Goal: Transaction & Acquisition: Register for event/course

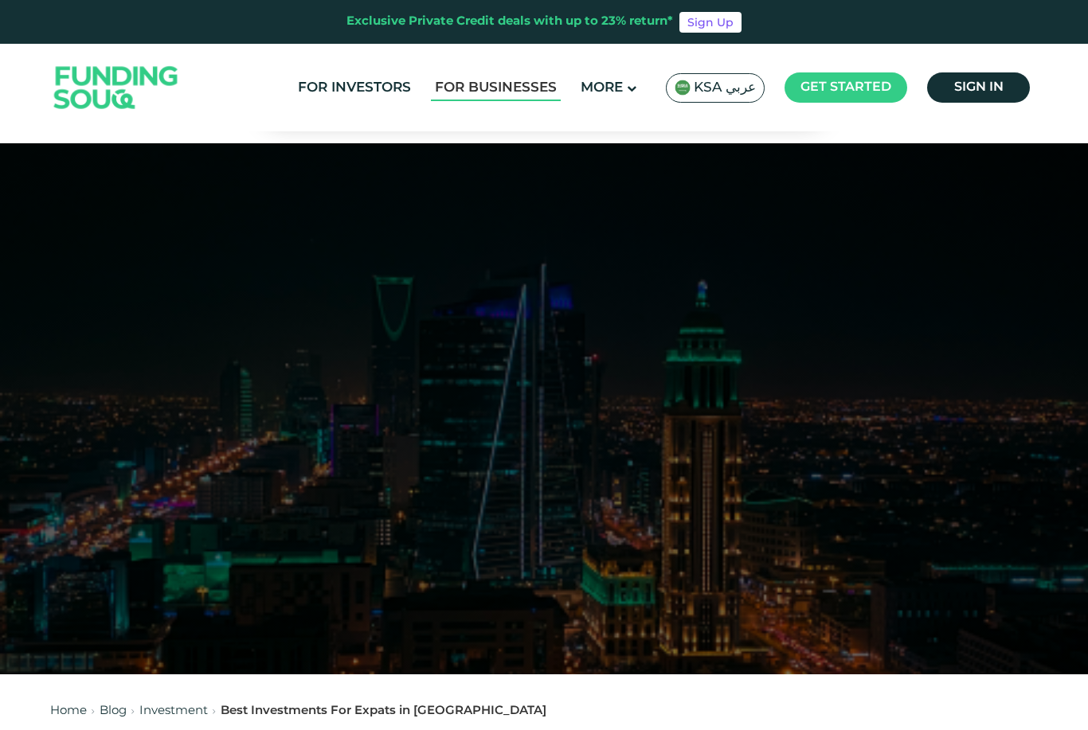
click at [527, 84] on link "For Businesses" at bounding box center [496, 88] width 130 height 26
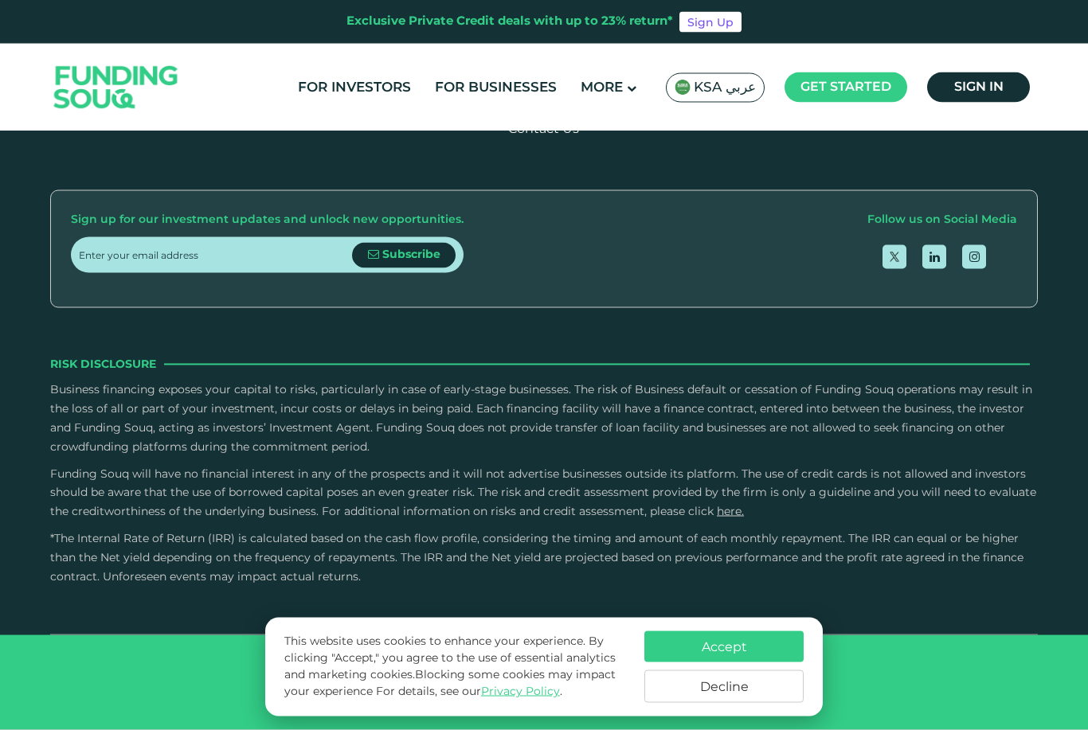
scroll to position [2509, 0]
click at [558, 59] on span "View Deal" at bounding box center [543, 53] width 67 height 12
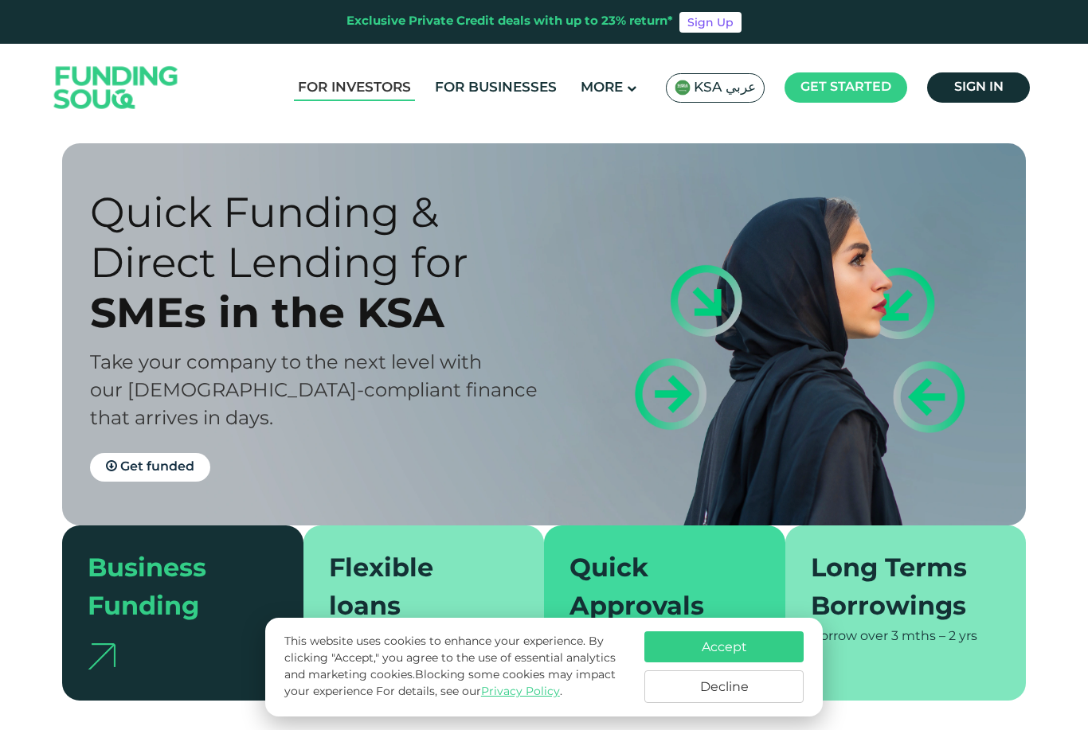
click at [384, 83] on link "For Investors" at bounding box center [354, 88] width 121 height 26
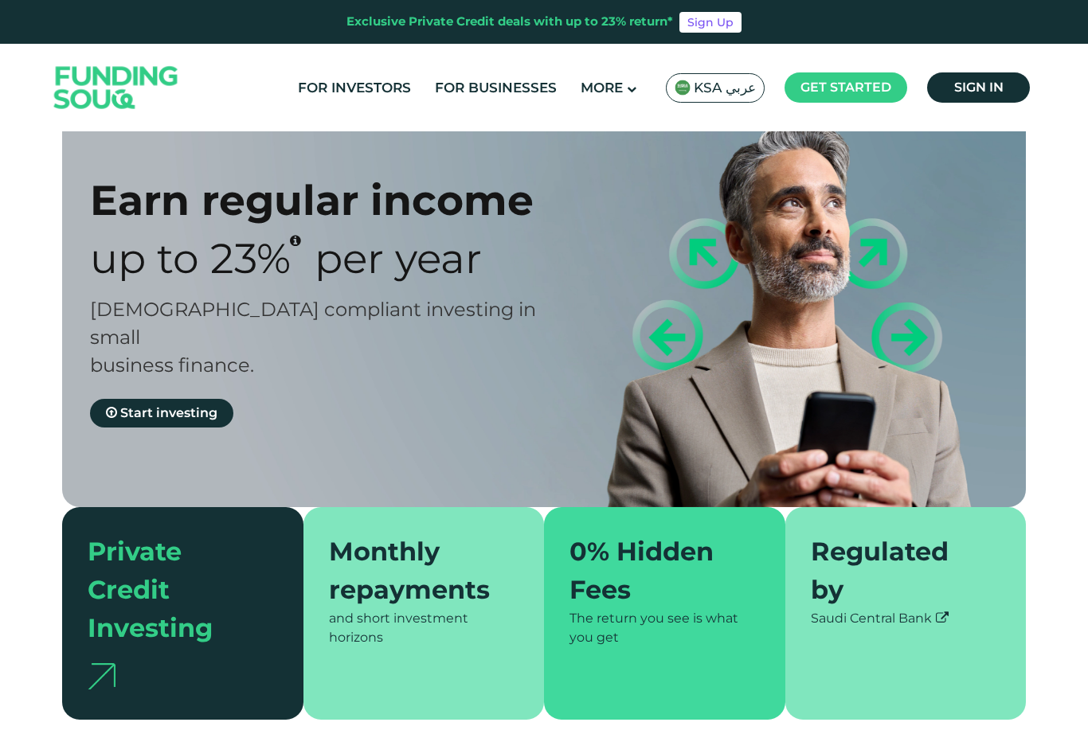
scroll to position [47, 0]
type tc-range-slider "4"
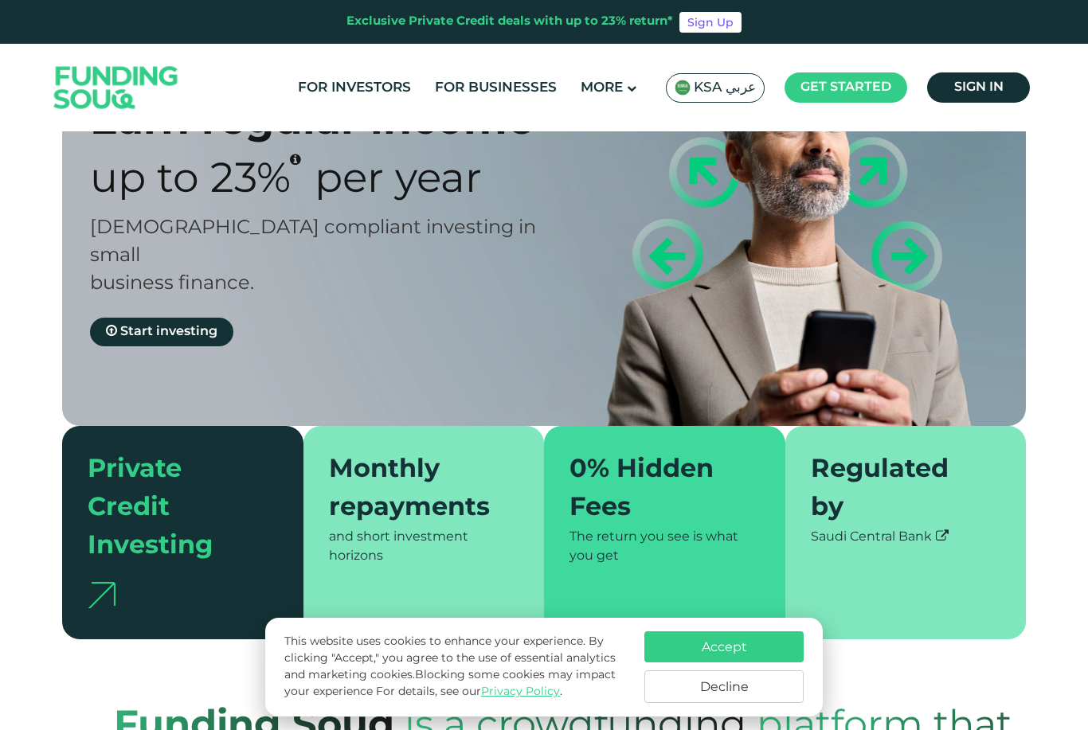
scroll to position [131, 0]
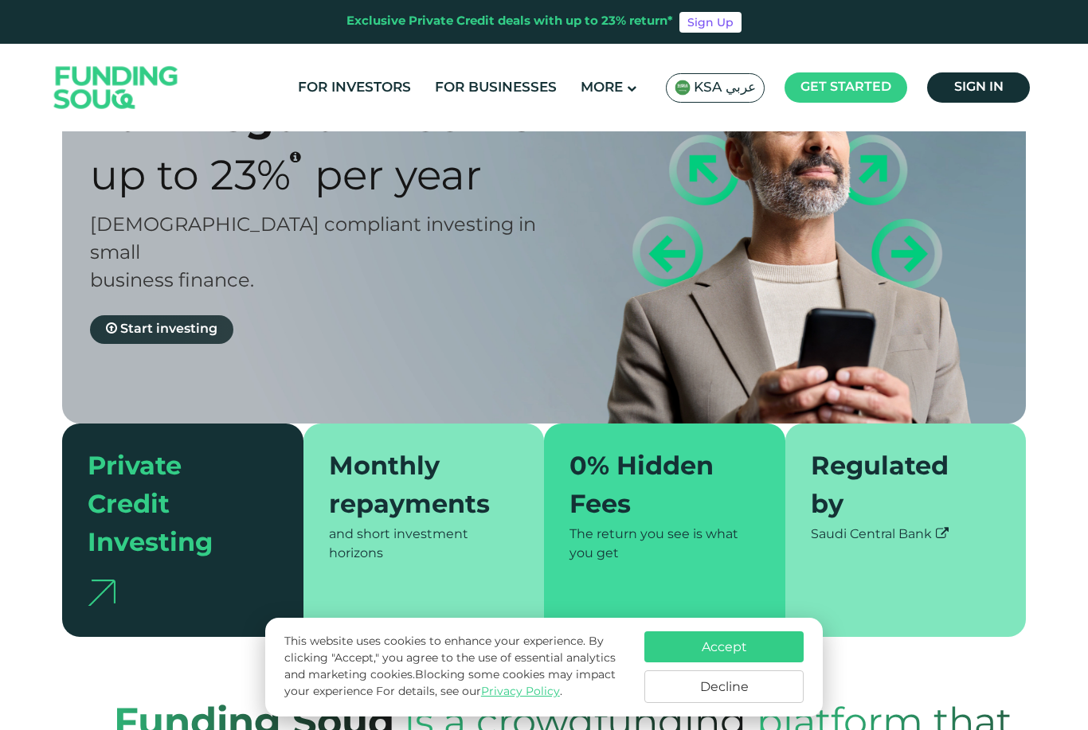
click at [206, 315] on link "Start investing" at bounding box center [161, 329] width 143 height 29
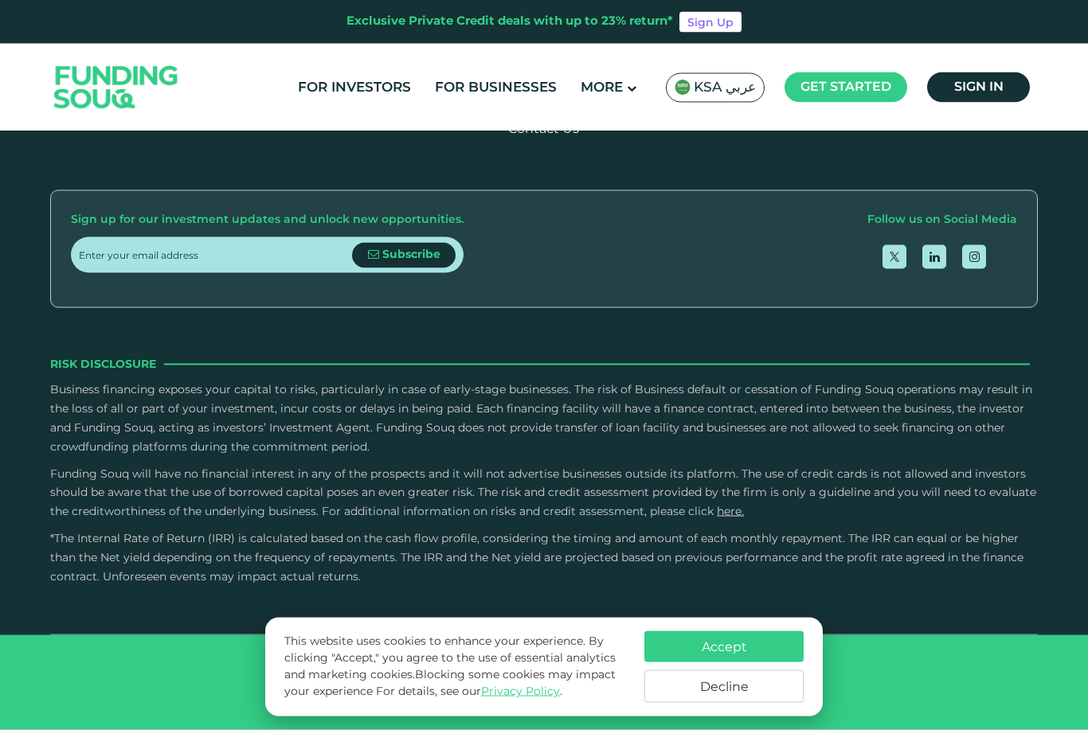
scroll to position [2103, 0]
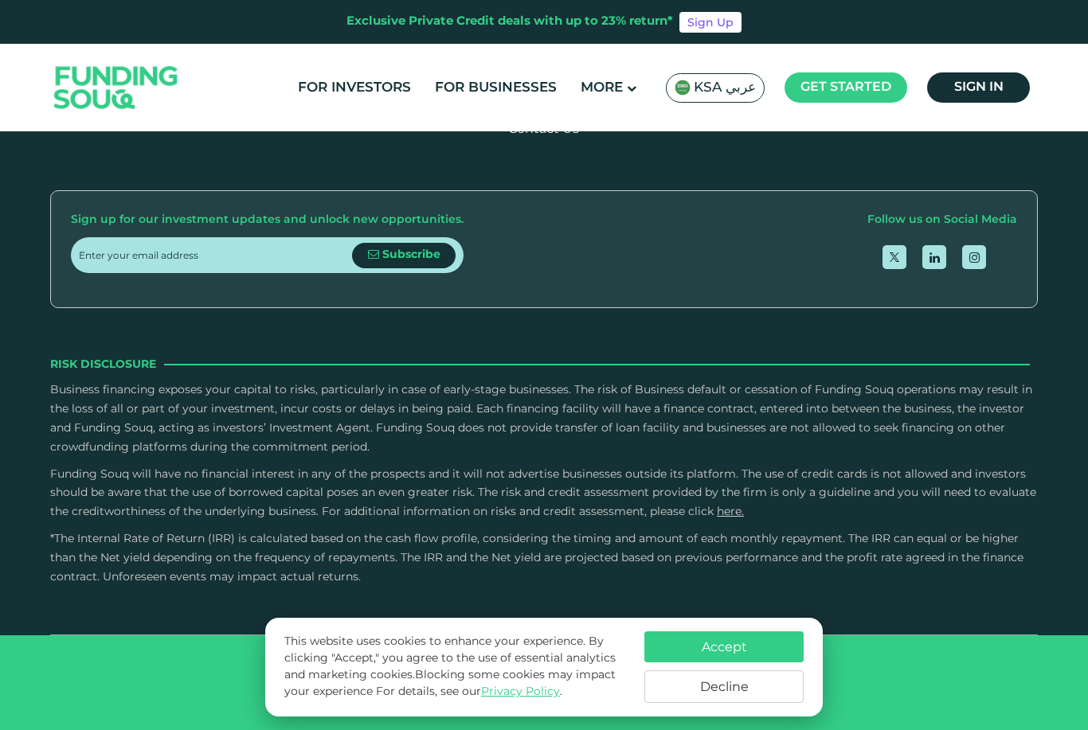
click at [755, 663] on button "Accept" at bounding box center [723, 647] width 159 height 31
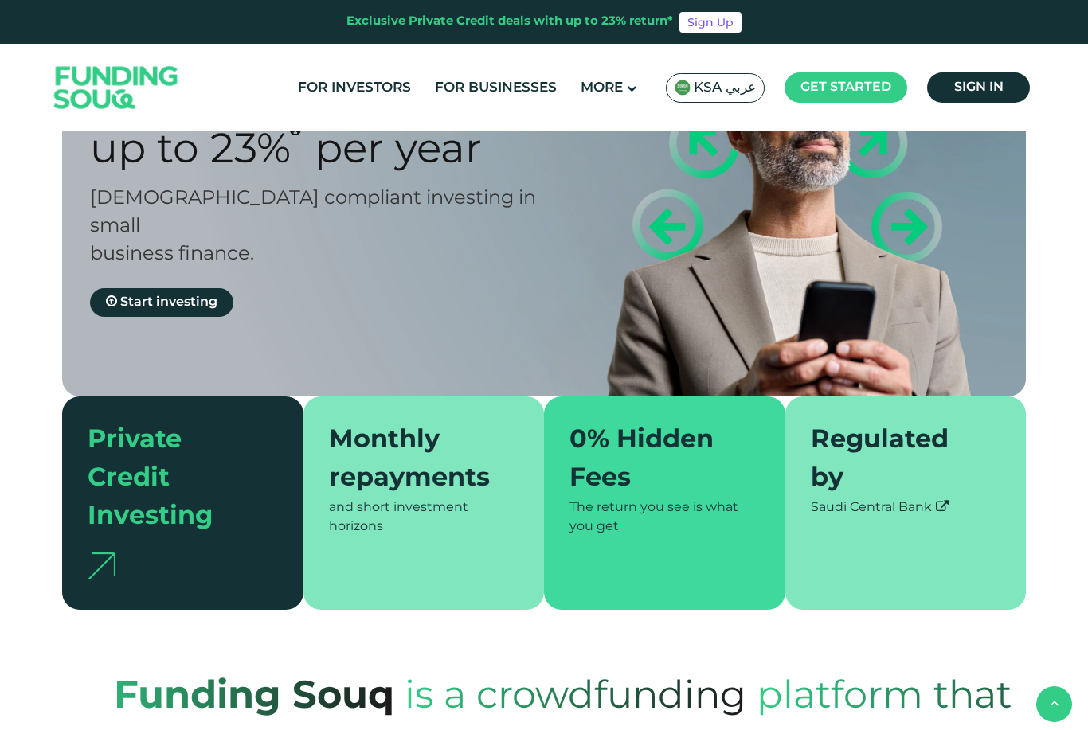
scroll to position [0, 0]
